Goal: Information Seeking & Learning: Learn about a topic

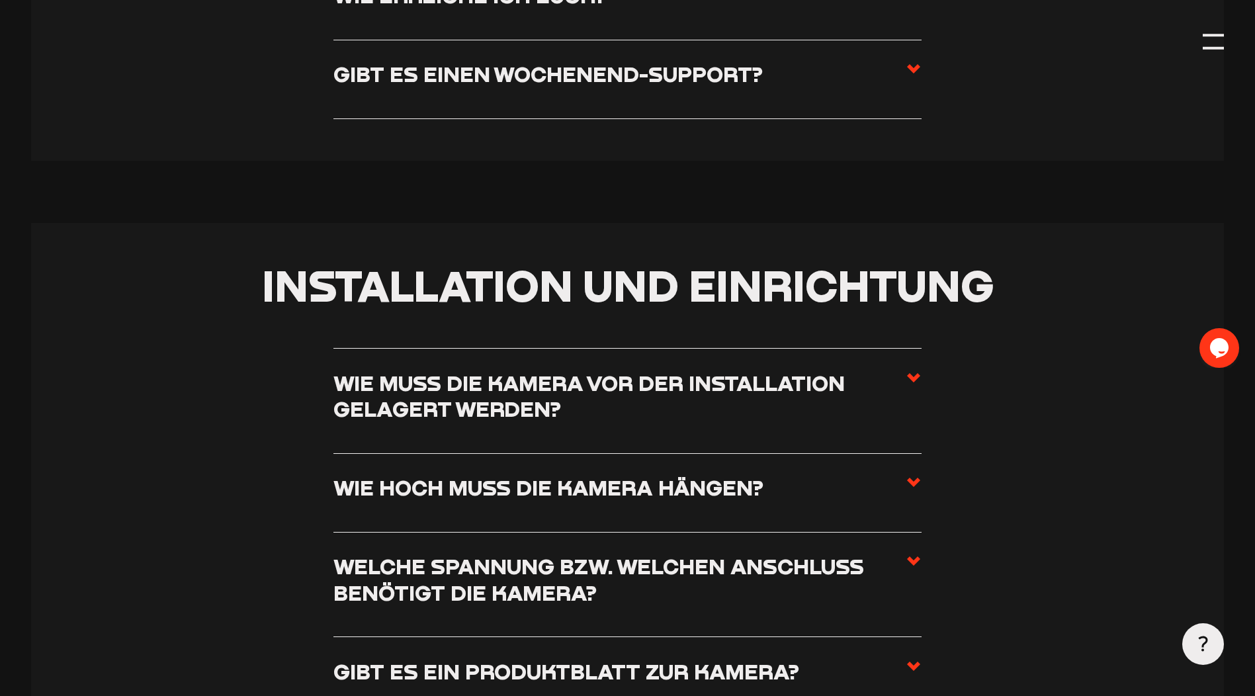
scroll to position [529, 0]
click at [939, 386] on section "Installation und Einrichtung Wie muss die Kamera vor der Installation gelagert …" at bounding box center [627, 554] width 1193 height 665
click at [903, 386] on h3 "Wie muss die Kamera vor der Installation gelagert werden?" at bounding box center [619, 395] width 572 height 52
click at [0, 0] on input "Wie muss die Kamera vor der Installation gelagert werden?" at bounding box center [0, 0] width 0 height 0
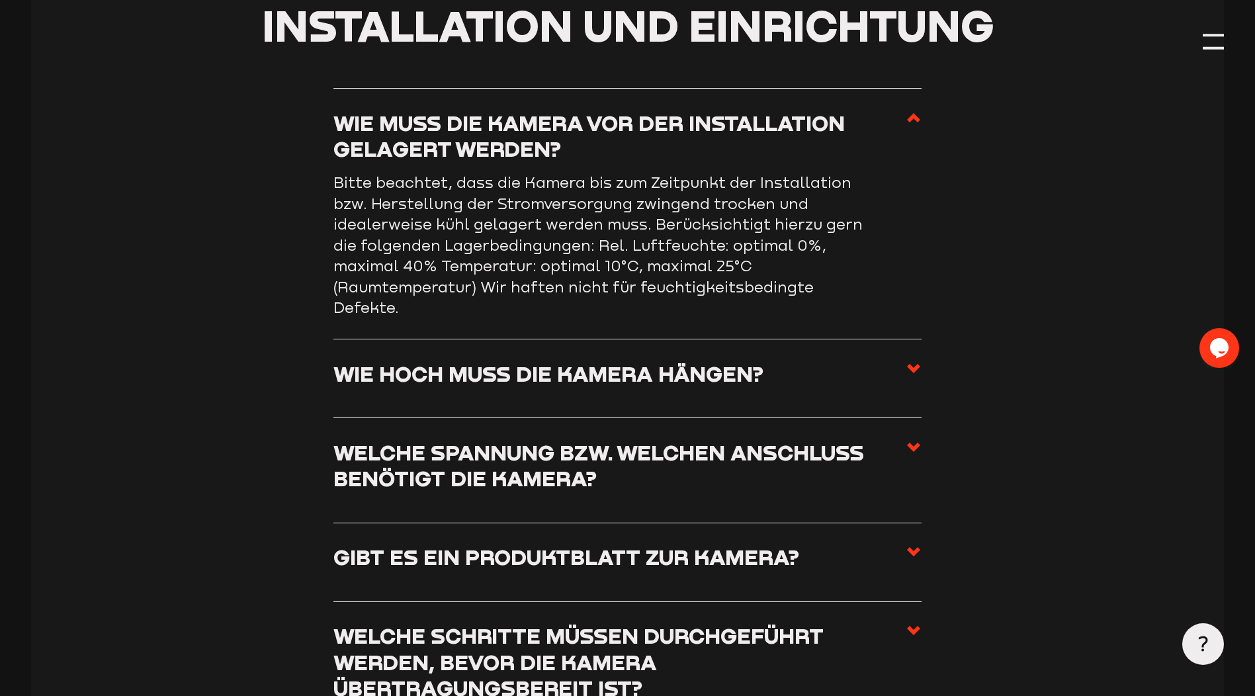
scroll to position [794, 0]
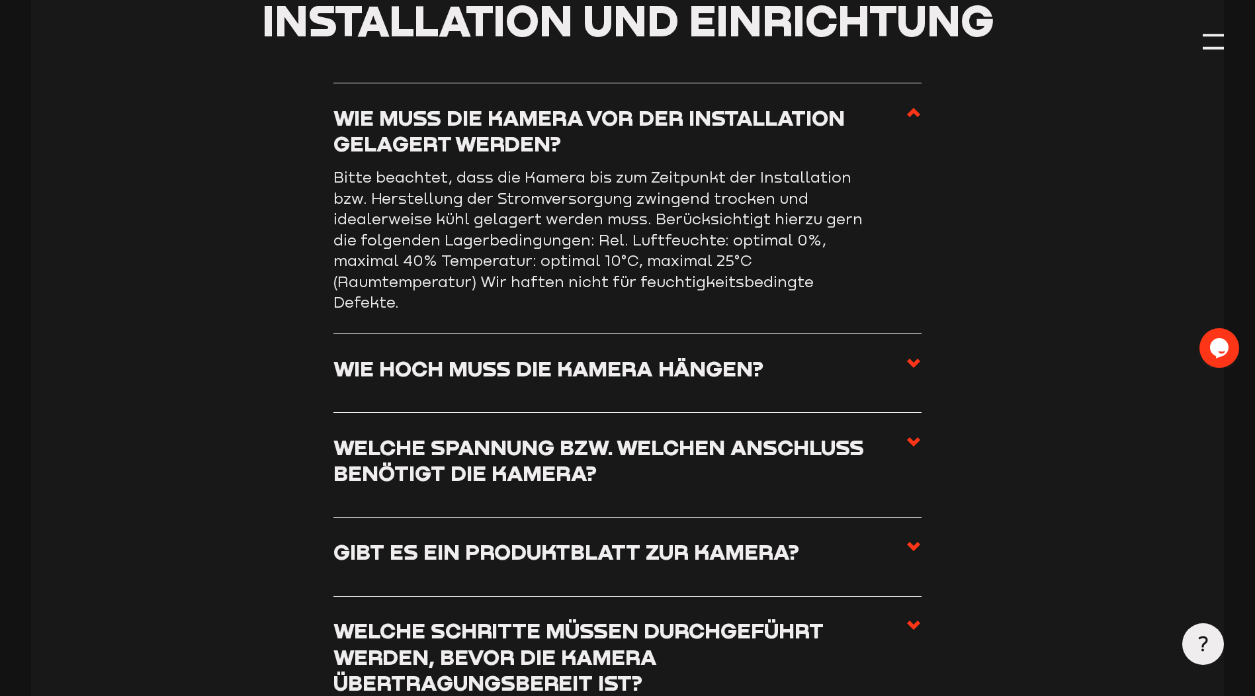
click at [901, 386] on label "Wie hoch muss die Kamera hängen?" at bounding box center [627, 373] width 588 height 36
click at [0, 0] on input "Wie hoch muss die Kamera hängen?" at bounding box center [0, 0] width 0 height 0
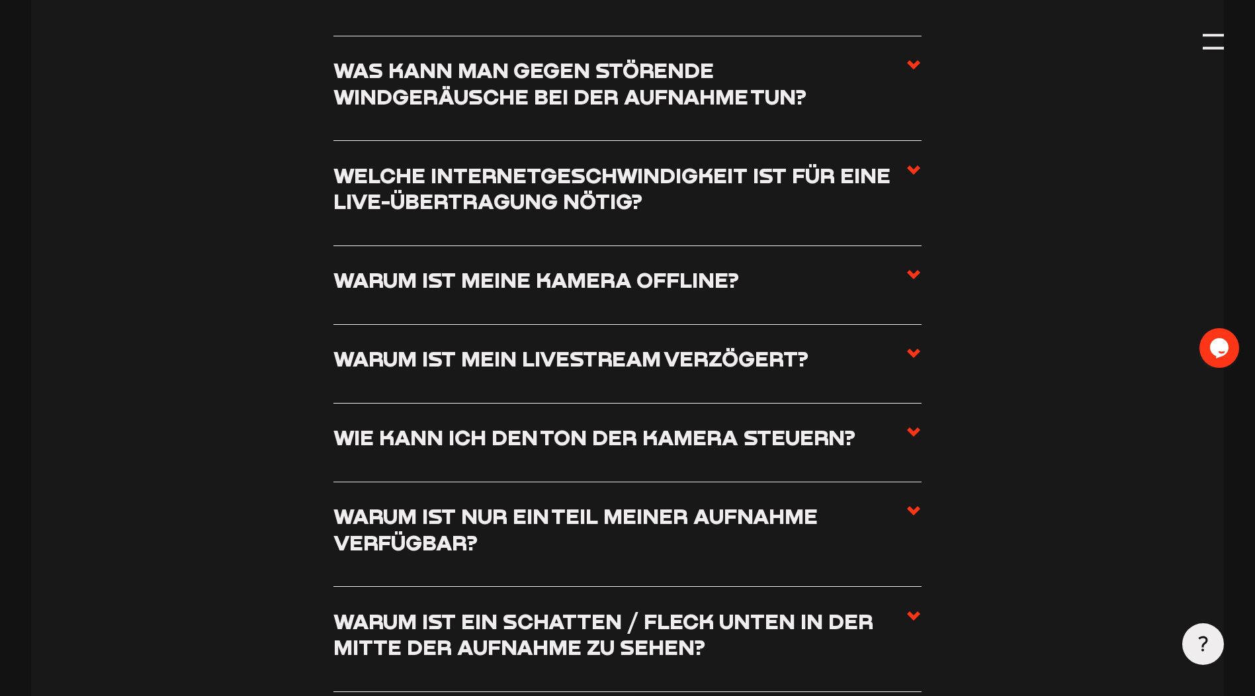
scroll to position [1654, 0]
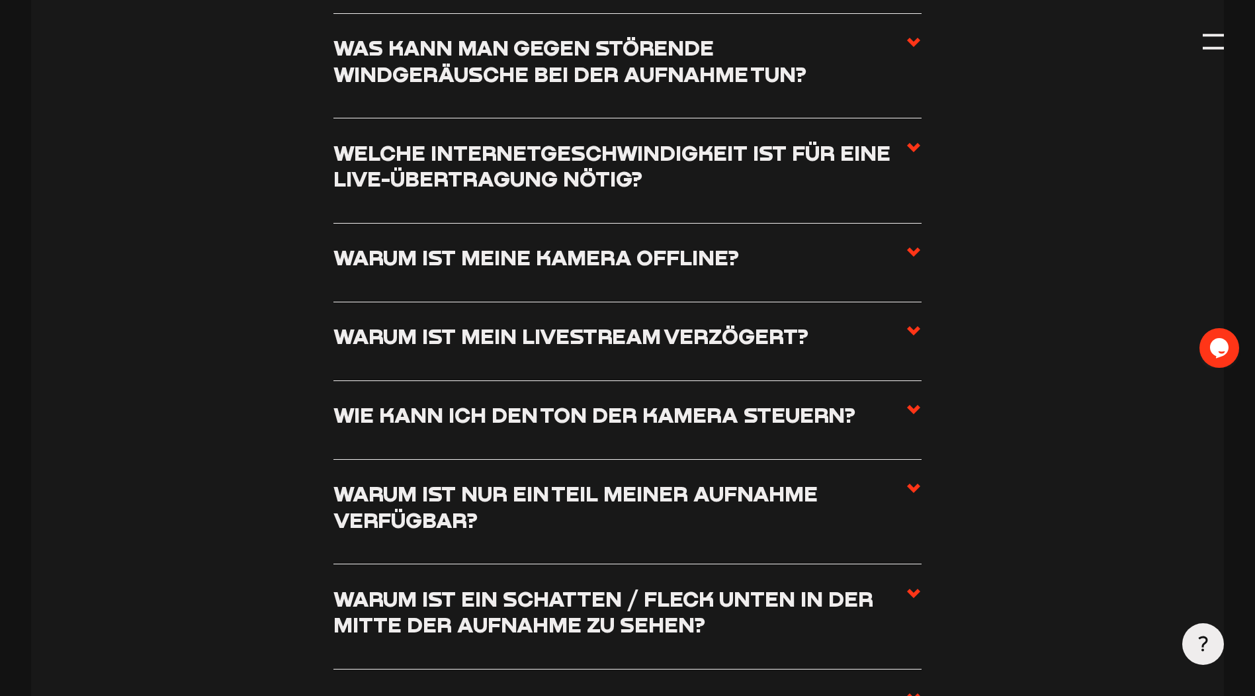
click at [885, 202] on label "Welche Internetgeschwindigkeit ist für eine Live-Übertragung nötig?" at bounding box center [627, 171] width 588 height 62
click at [0, 0] on input "Welche Internetgeschwindigkeit ist für eine Live-Übertragung nötig?" at bounding box center [0, 0] width 0 height 0
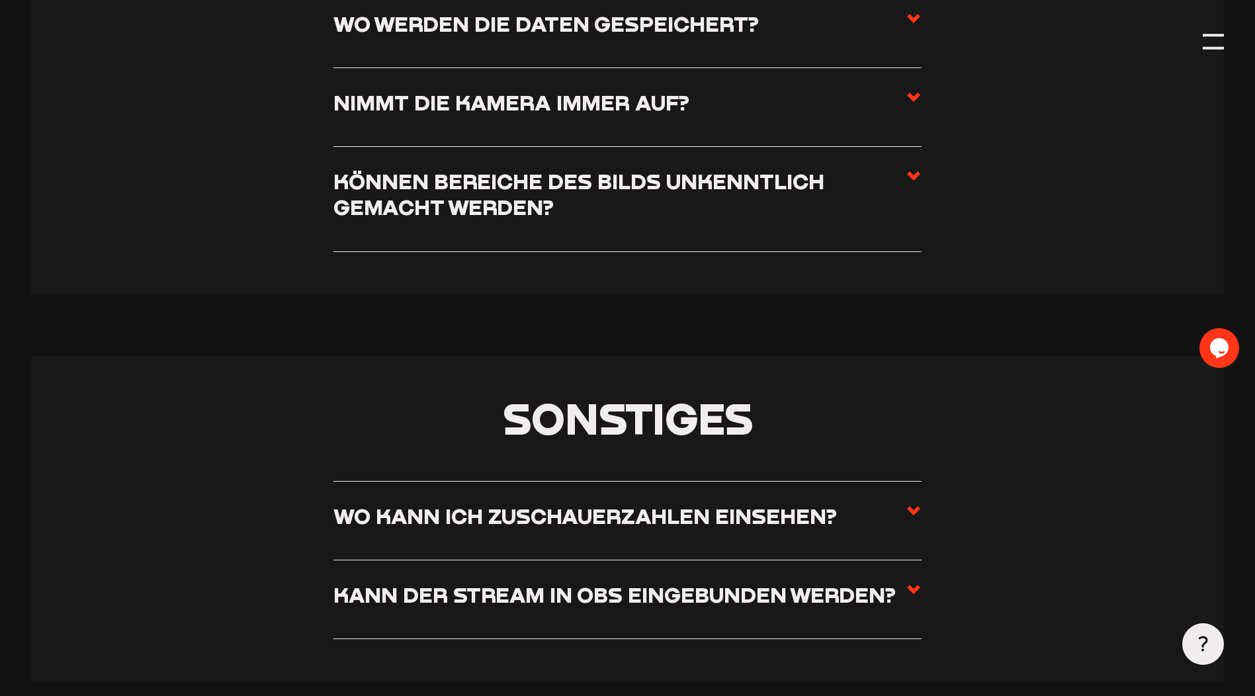
scroll to position [8118, 0]
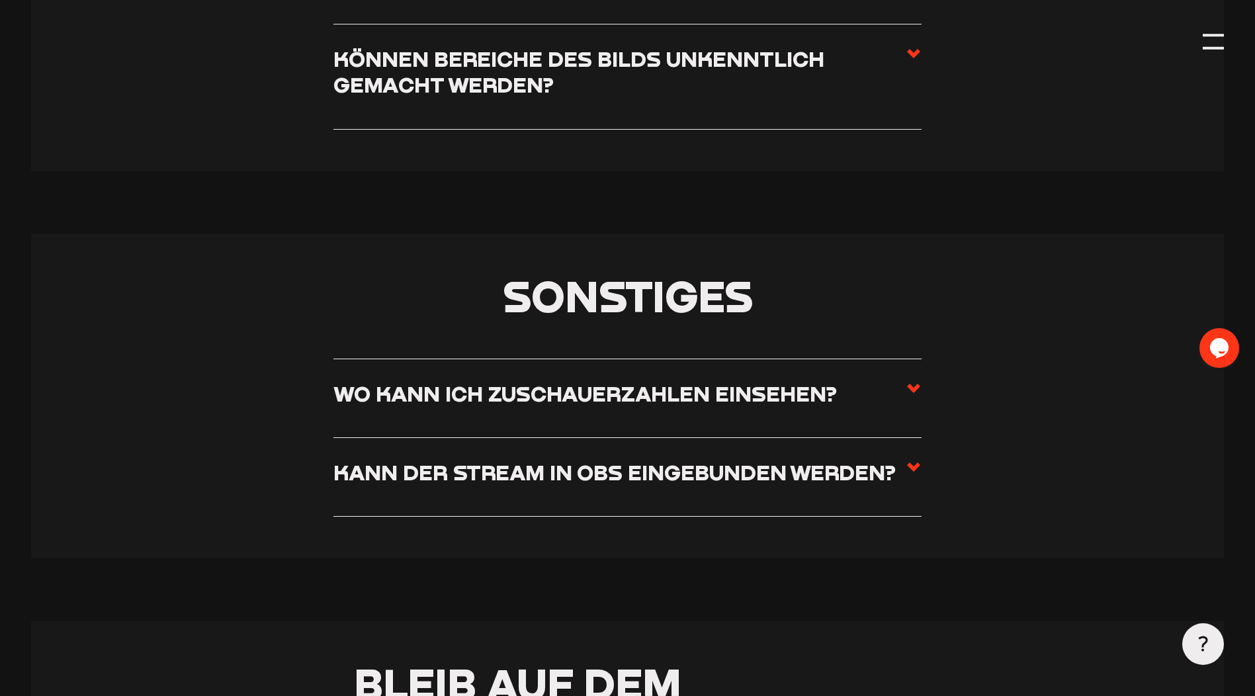
drag, startPoint x: 1255, startPoint y: 601, endPoint x: 1254, endPoint y: 585, distance: 16.5
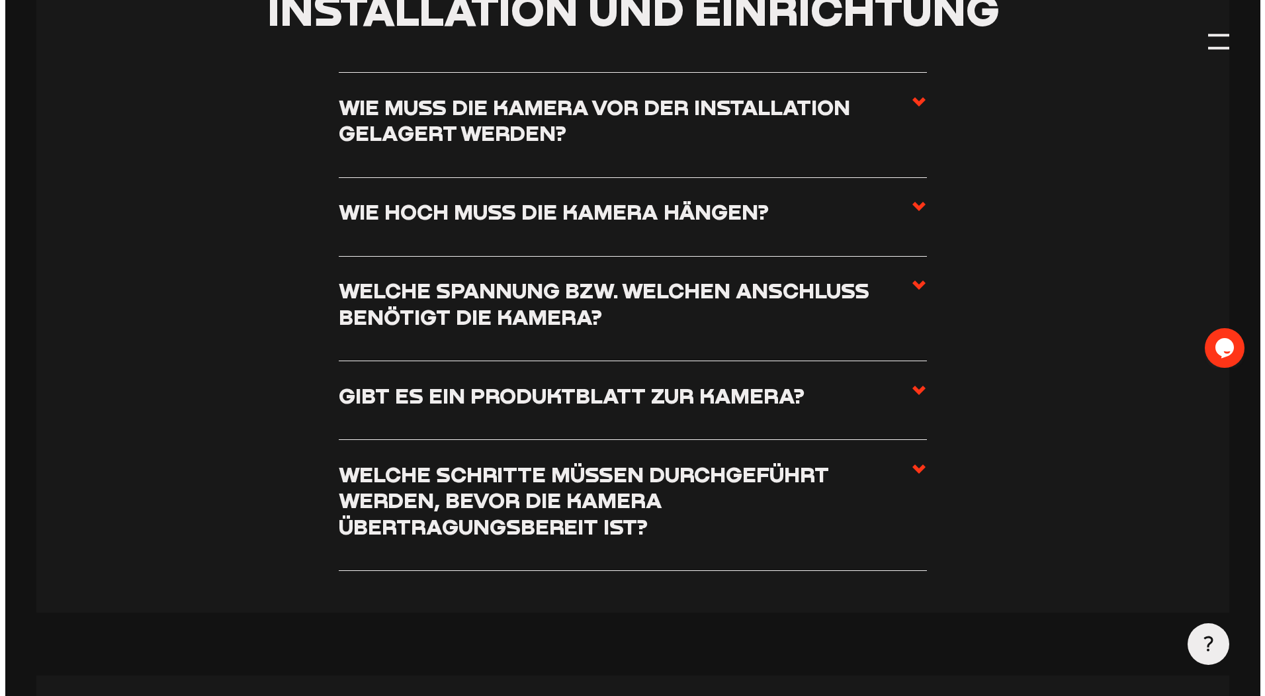
scroll to position [0, 0]
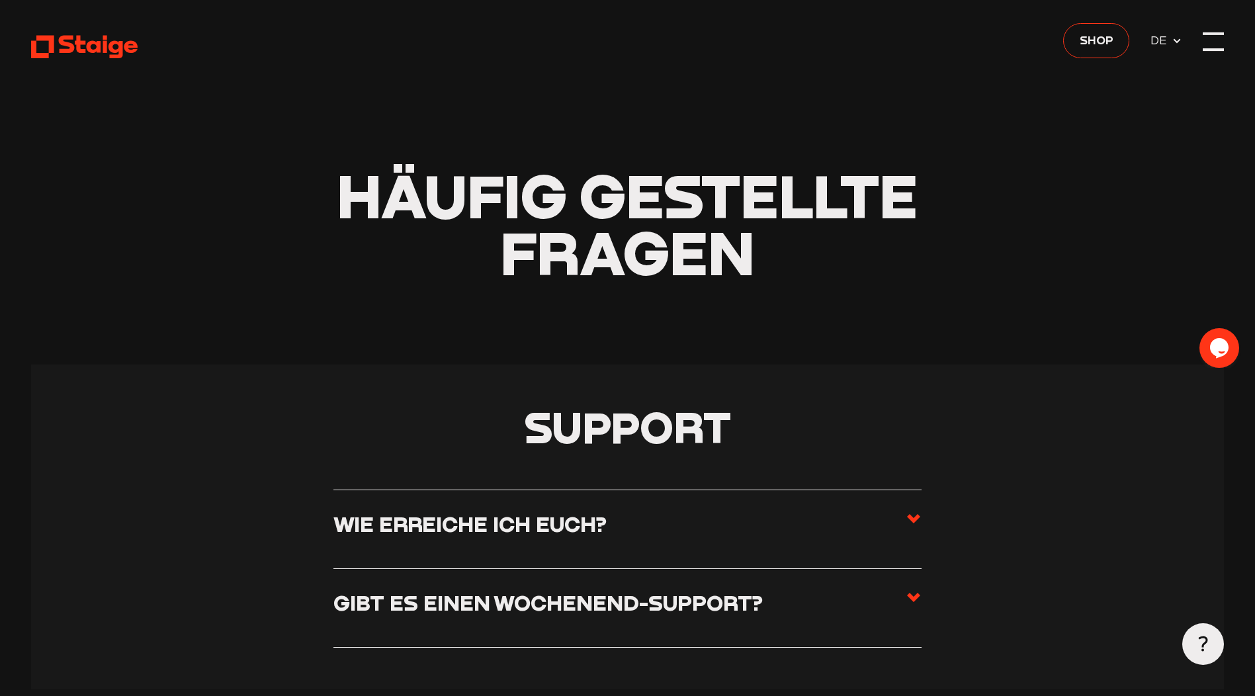
click at [1219, 42] on div at bounding box center [1212, 41] width 21 height 21
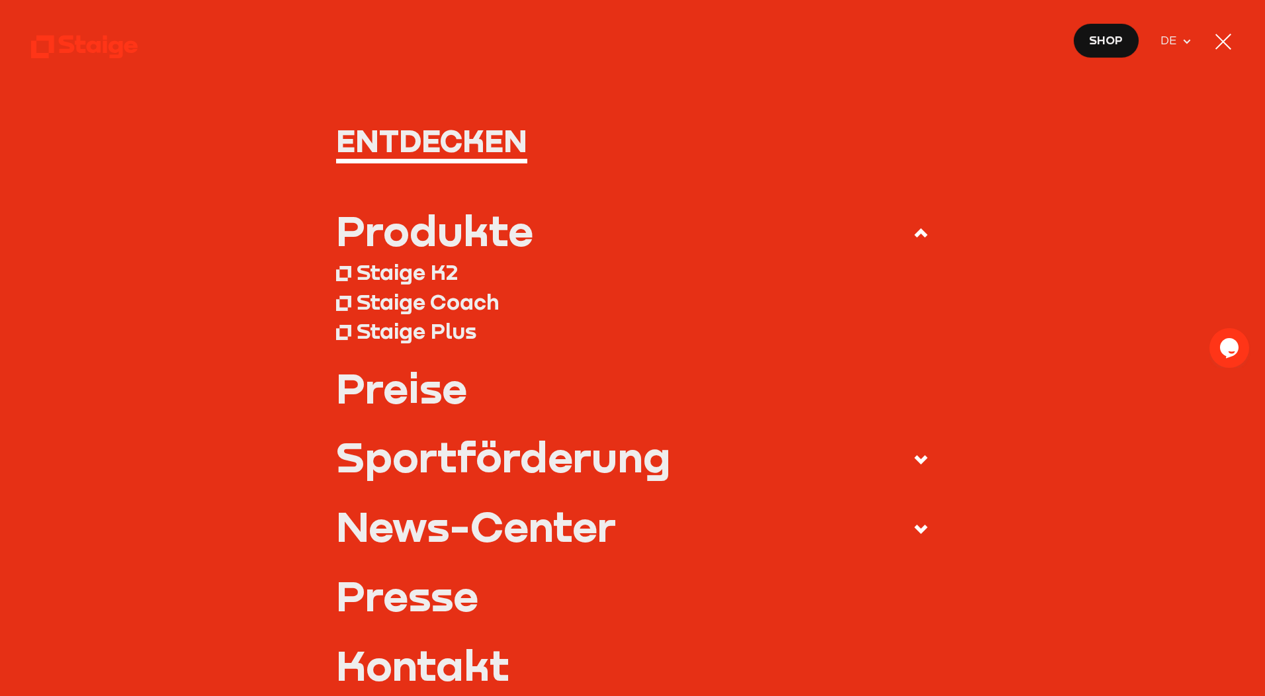
click at [1103, 38] on span "Shop" at bounding box center [1106, 40] width 34 height 19
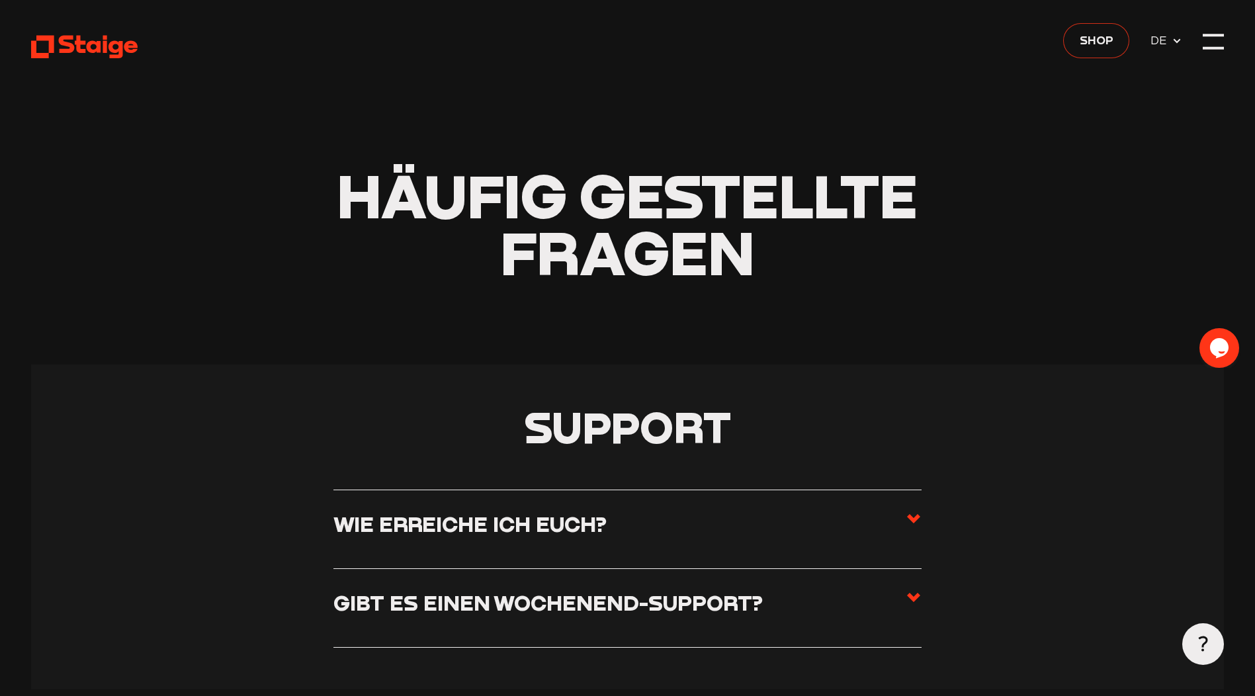
click at [1088, 38] on span "Shop" at bounding box center [1096, 39] width 34 height 19
click at [1202, 40] on header "Häufig gestellte Fragen" at bounding box center [627, 182] width 1193 height 364
click at [1214, 41] on div at bounding box center [1212, 41] width 21 height 21
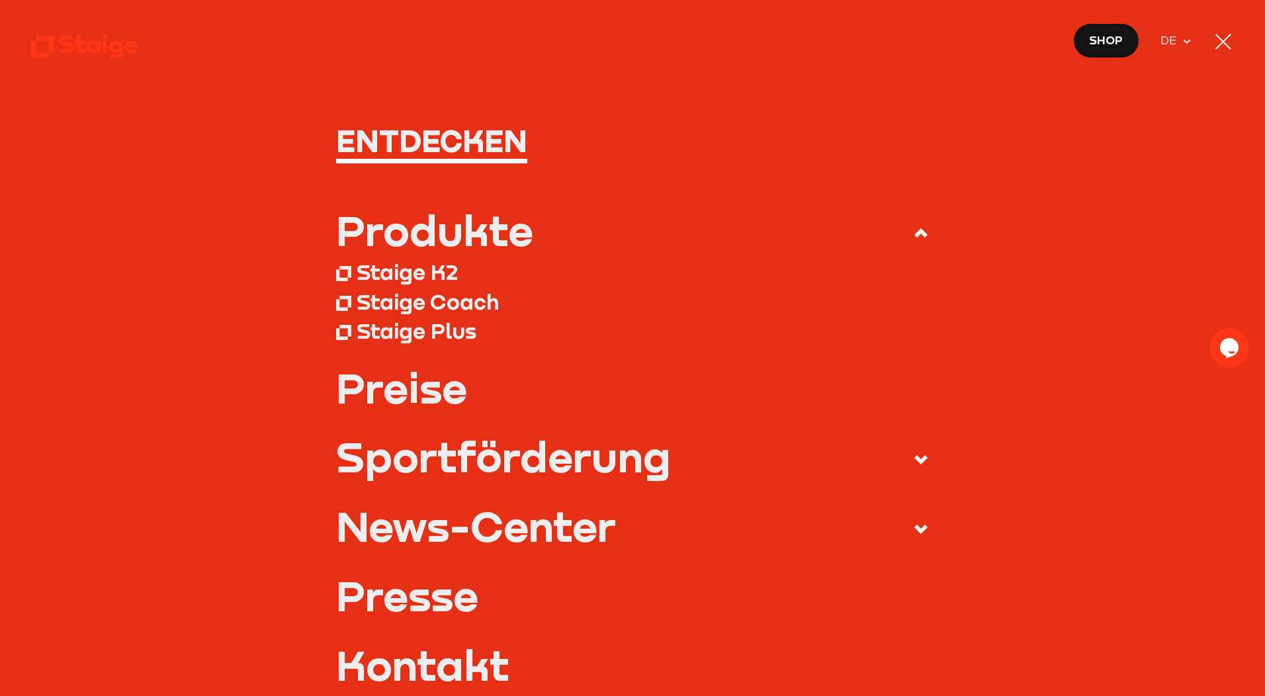
click at [427, 330] on div "Staige Plus" at bounding box center [417, 330] width 120 height 26
click at [412, 399] on link "Preise" at bounding box center [632, 387] width 593 height 42
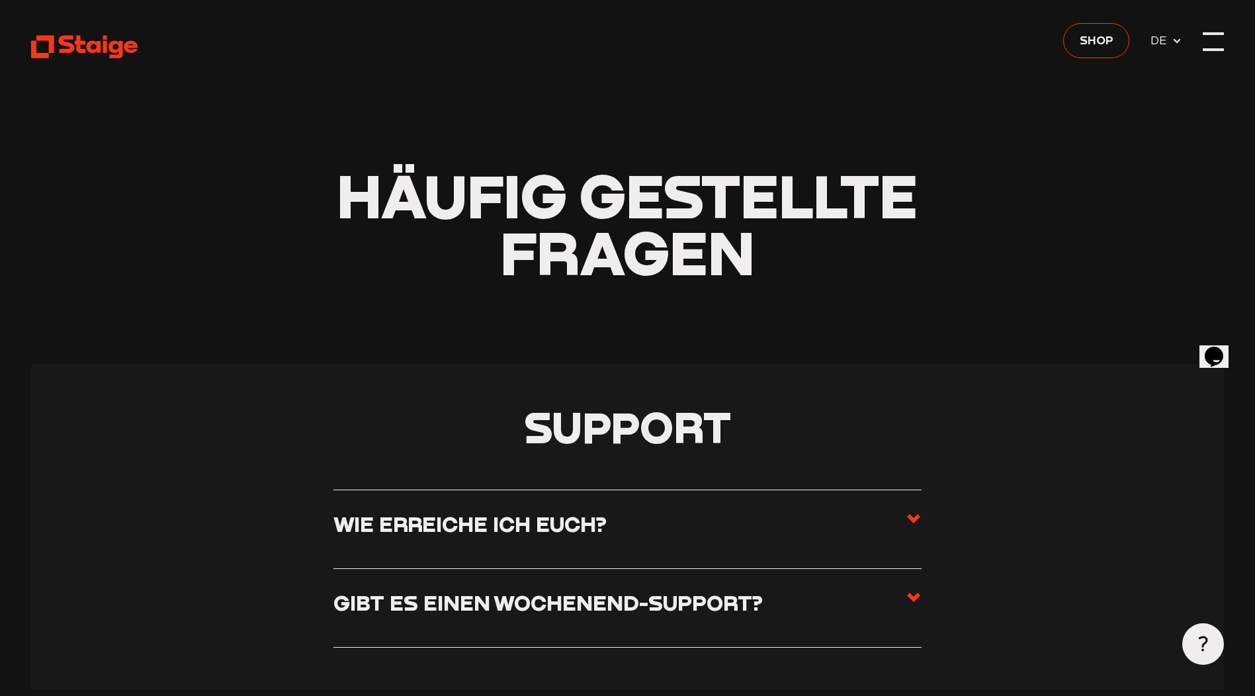
click at [1216, 34] on div at bounding box center [1212, 33] width 21 height 3
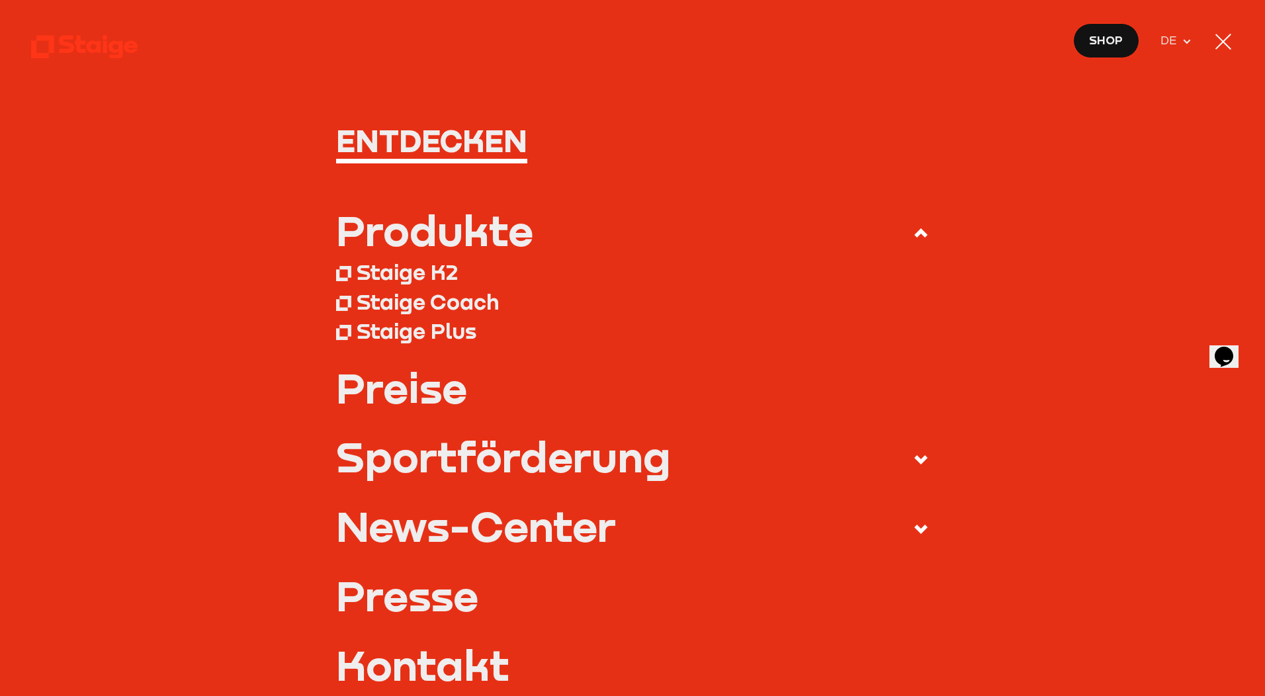
click at [380, 388] on link "Preise" at bounding box center [632, 387] width 593 height 42
